Goal: Transaction & Acquisition: Download file/media

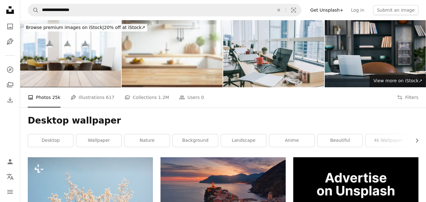
scroll to position [2263, 0]
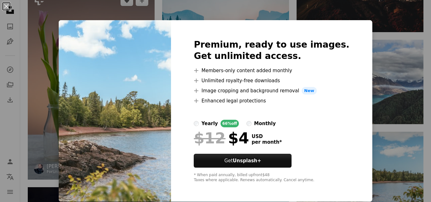
click at [7, 8] on button "An X shape" at bounding box center [7, 7] width 8 height 8
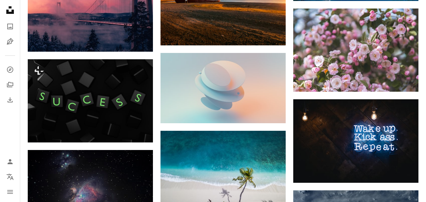
scroll to position [3287, 0]
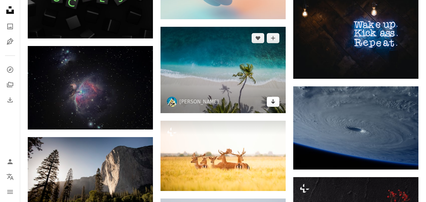
click at [275, 100] on icon "Arrow pointing down" at bounding box center [273, 102] width 5 height 8
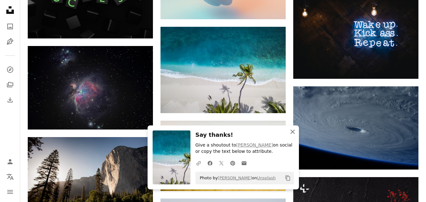
click at [296, 133] on icon "An X shape" at bounding box center [293, 132] width 8 height 8
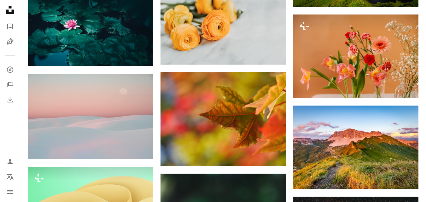
scroll to position [4901, 0]
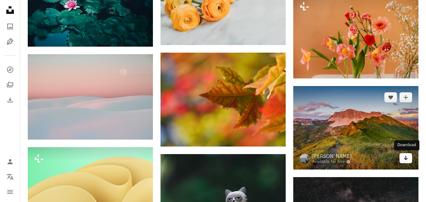
click at [404, 158] on icon "Arrow pointing down" at bounding box center [406, 158] width 5 height 8
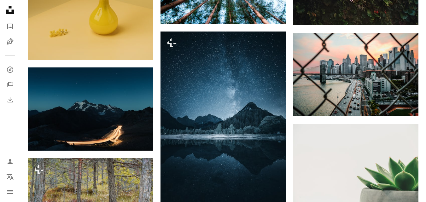
scroll to position [6483, 0]
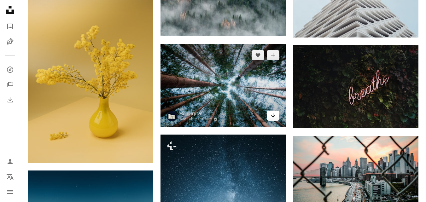
click at [275, 115] on icon "Arrow pointing down" at bounding box center [273, 116] width 5 height 8
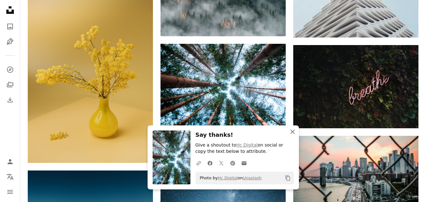
click at [291, 129] on icon "An X shape" at bounding box center [293, 132] width 8 height 8
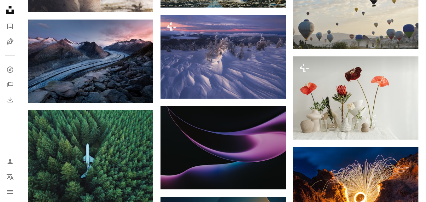
scroll to position [0, 0]
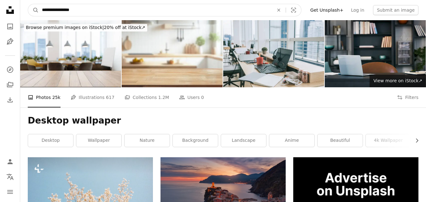
click at [127, 11] on input "**********" at bounding box center [155, 10] width 233 height 12
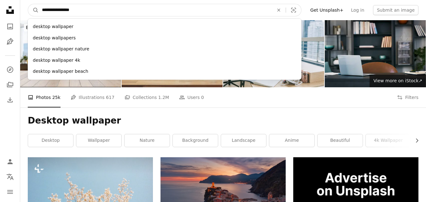
click at [57, 10] on input "**********" at bounding box center [155, 10] width 233 height 12
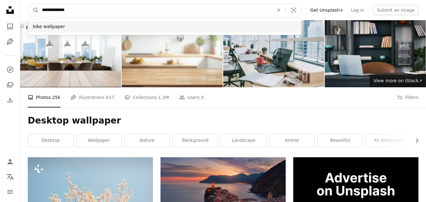
type input "**********"
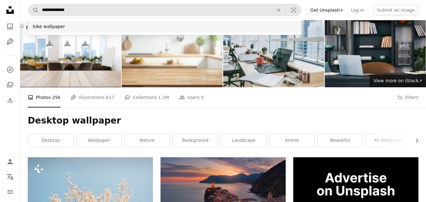
click at [44, 22] on div "bike wallpaper" at bounding box center [165, 26] width 274 height 11
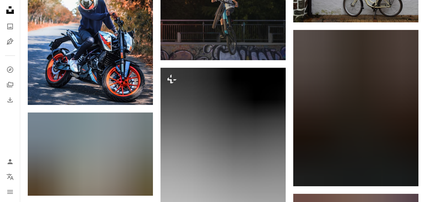
scroll to position [3386, 0]
